Goal: Information Seeking & Learning: Learn about a topic

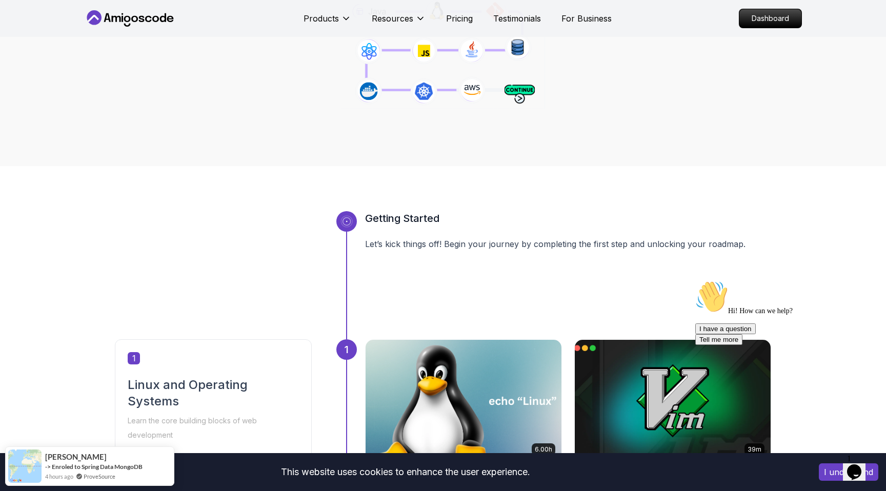
scroll to position [176, 0]
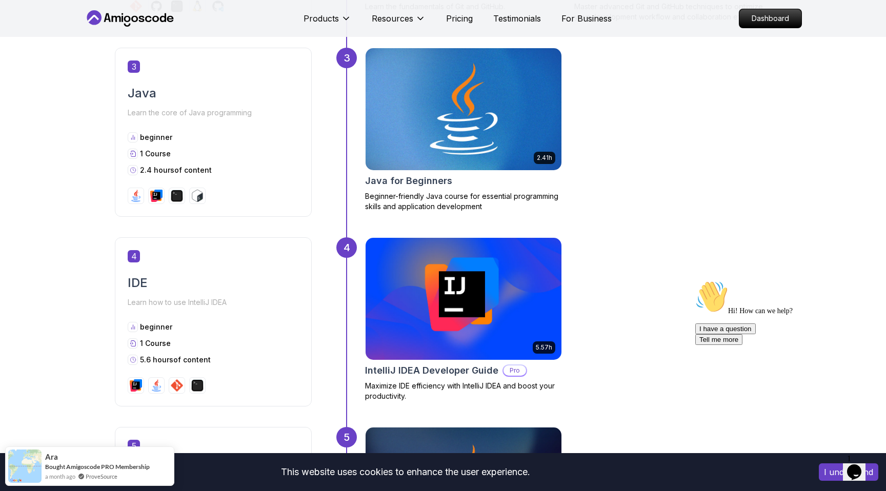
scroll to position [1020, 0]
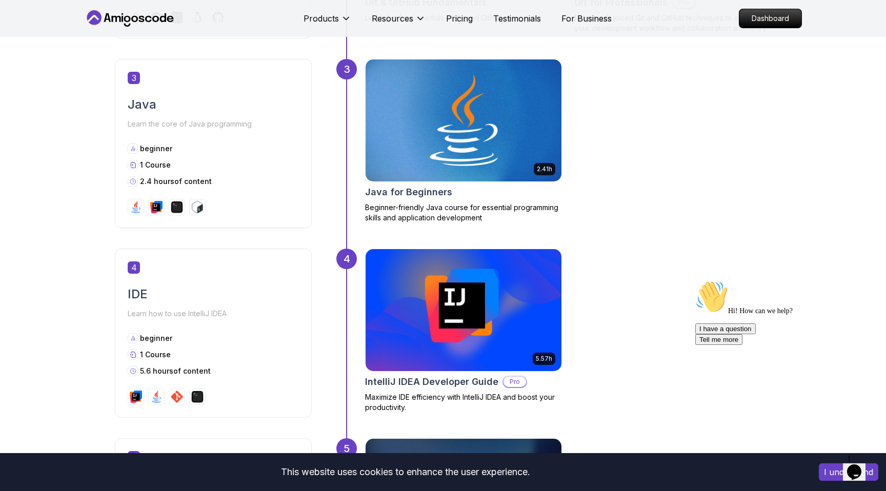
click at [470, 142] on img at bounding box center [463, 120] width 206 height 128
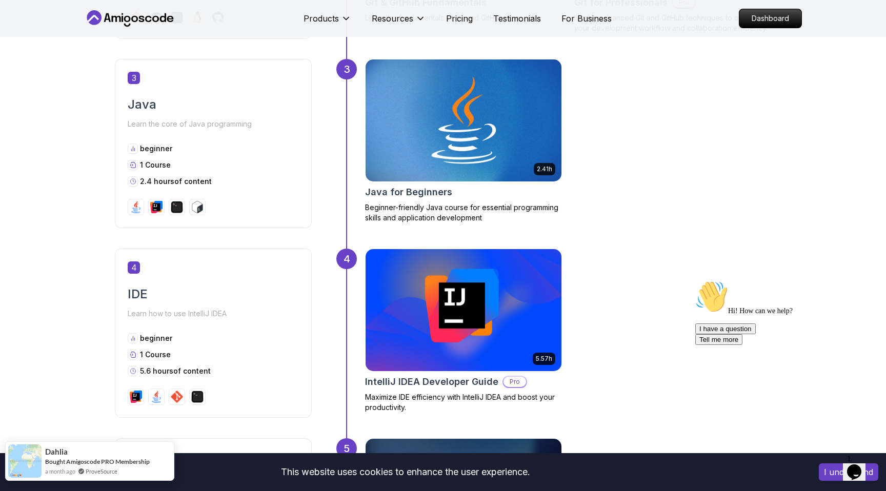
click at [151, 472] on div "Dahlia Bought Amigoscode PRO Membership a month ago ProveSource" at bounding box center [79, 461] width 147 height 38
click at [117, 450] on div "Dahlia" at bounding box center [97, 451] width 105 height 10
click at [57, 453] on span "Dahlia" at bounding box center [56, 451] width 23 height 9
click at [111, 460] on link "Amigoscode PRO Membership" at bounding box center [108, 462] width 84 height 8
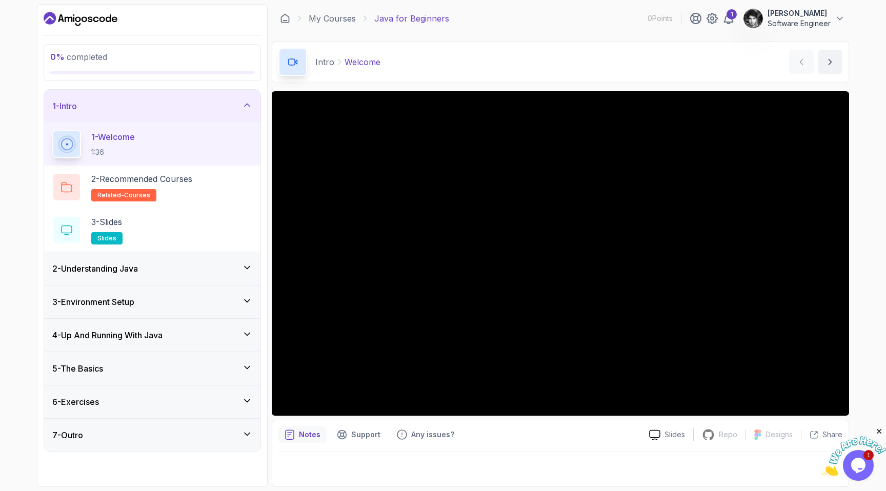
click at [193, 267] on div "2 - Understanding Java" at bounding box center [152, 268] width 200 height 12
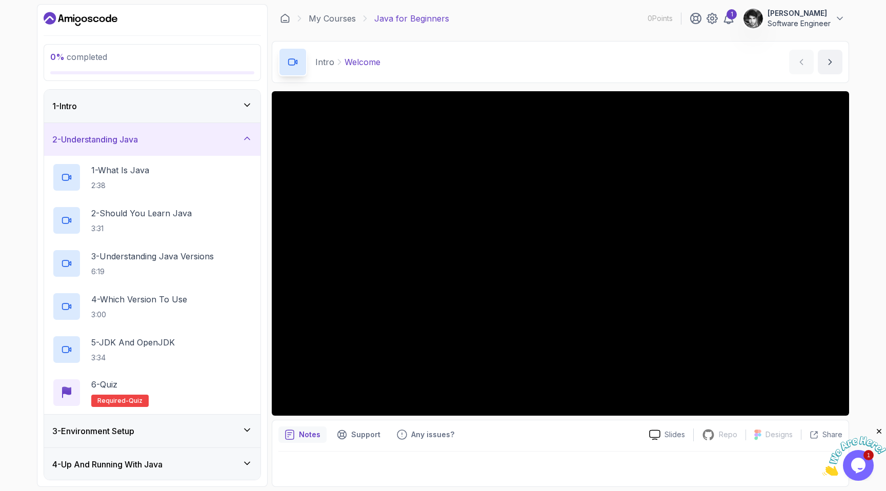
click at [182, 141] on div "2 - Understanding Java" at bounding box center [152, 139] width 200 height 12
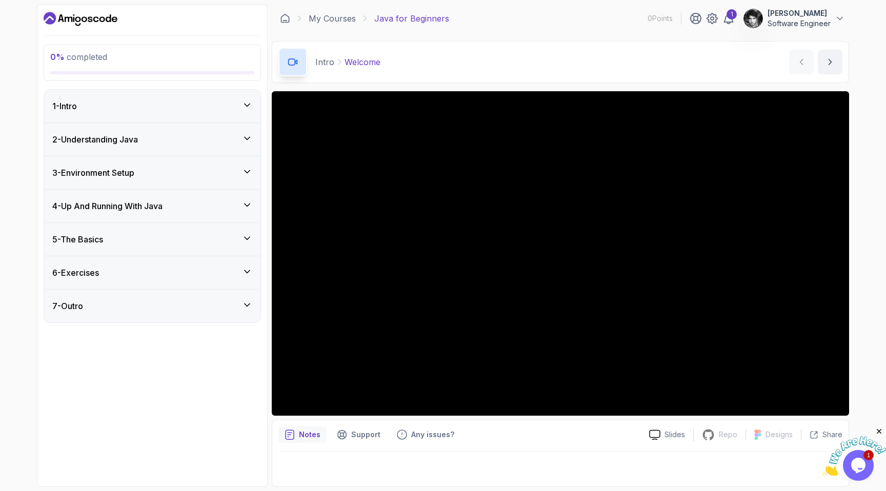
click at [148, 172] on div "3 - Environment Setup" at bounding box center [152, 173] width 200 height 12
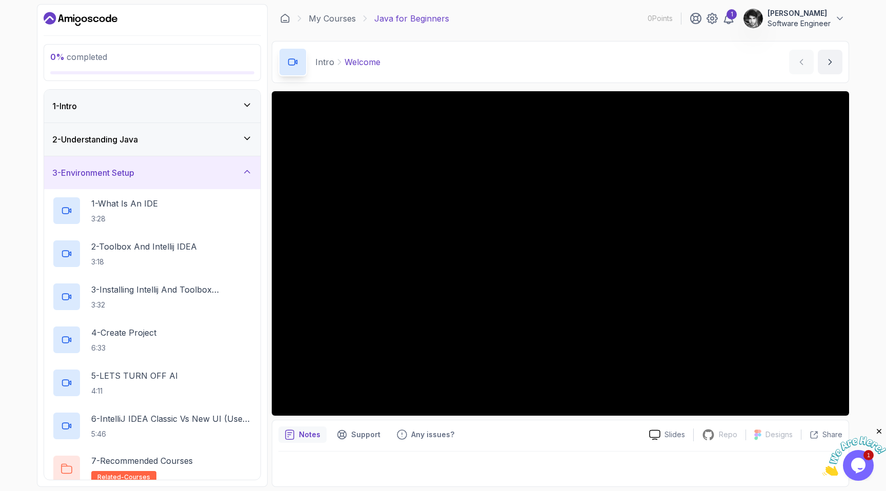
click at [147, 172] on div "3 - Environment Setup" at bounding box center [152, 173] width 200 height 12
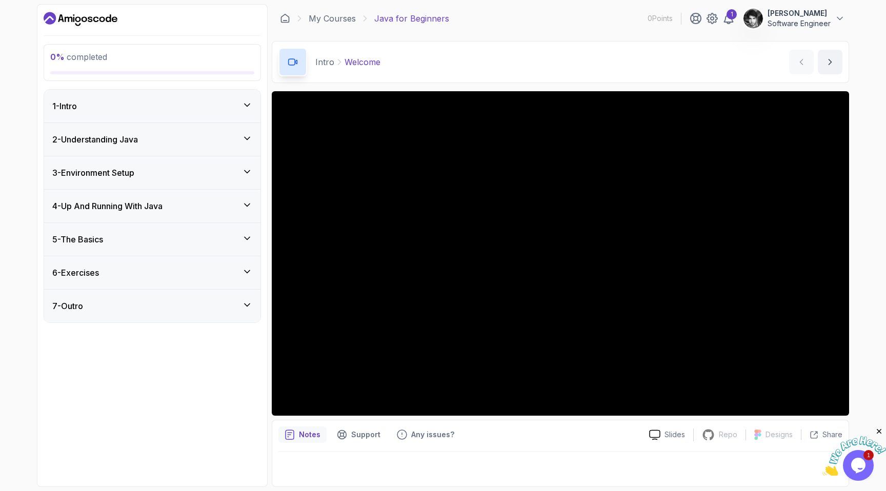
click at [144, 197] on div "4 - Up And Running With Java" at bounding box center [152, 206] width 216 height 33
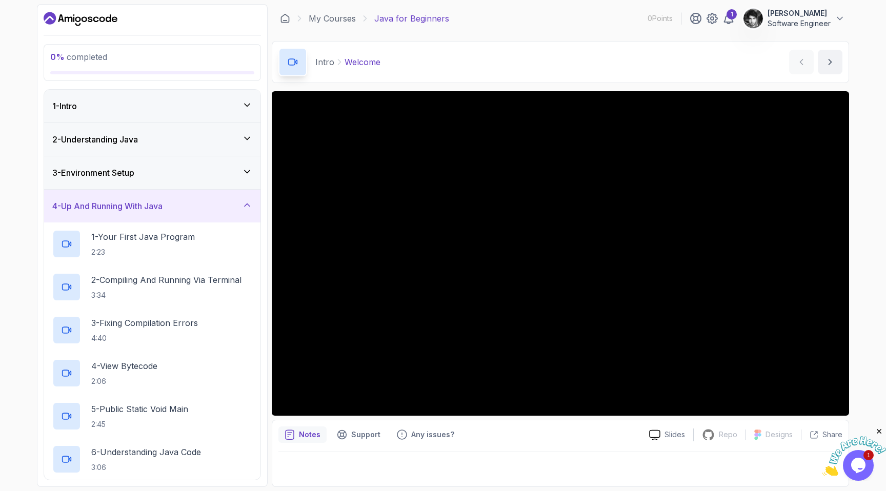
click at [141, 205] on h3 "4 - Up And Running With Java" at bounding box center [107, 206] width 110 height 12
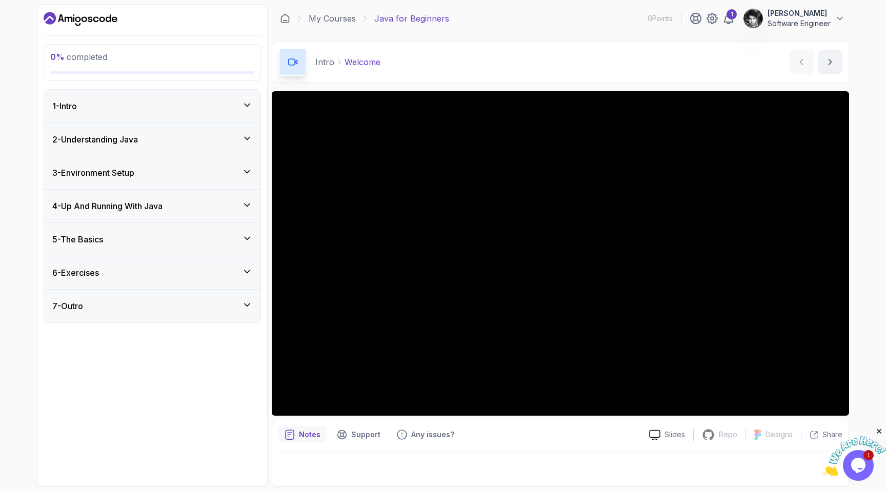
click at [135, 235] on div "5 - The Basics" at bounding box center [152, 239] width 200 height 12
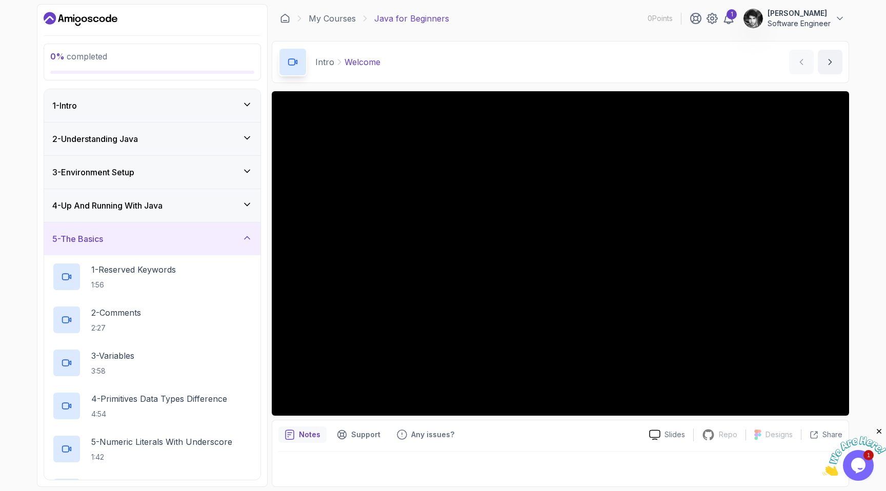
click at [134, 237] on div "5 - The Basics" at bounding box center [152, 239] width 200 height 12
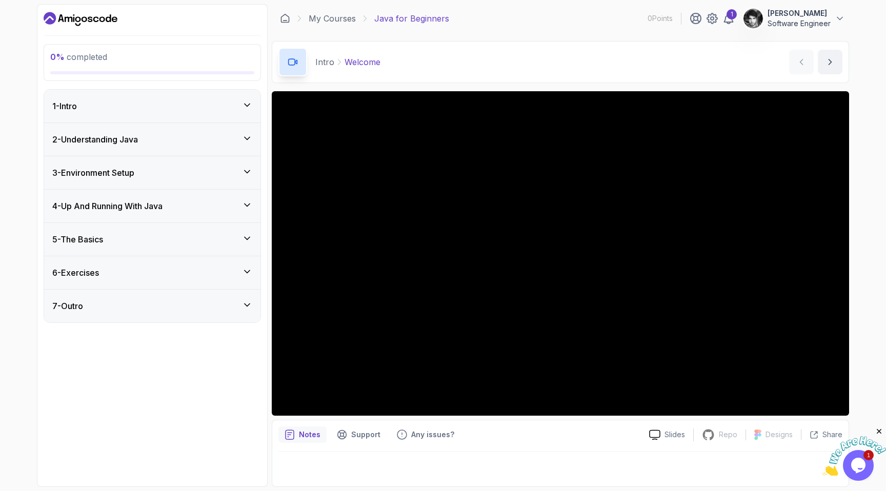
click at [125, 270] on div "6 - Exercises" at bounding box center [152, 273] width 200 height 12
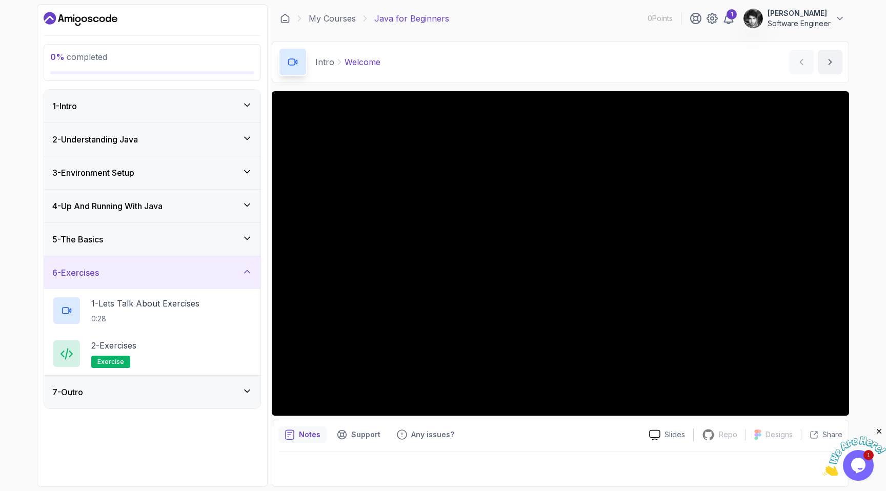
click at [123, 272] on div "6 - Exercises" at bounding box center [152, 273] width 200 height 12
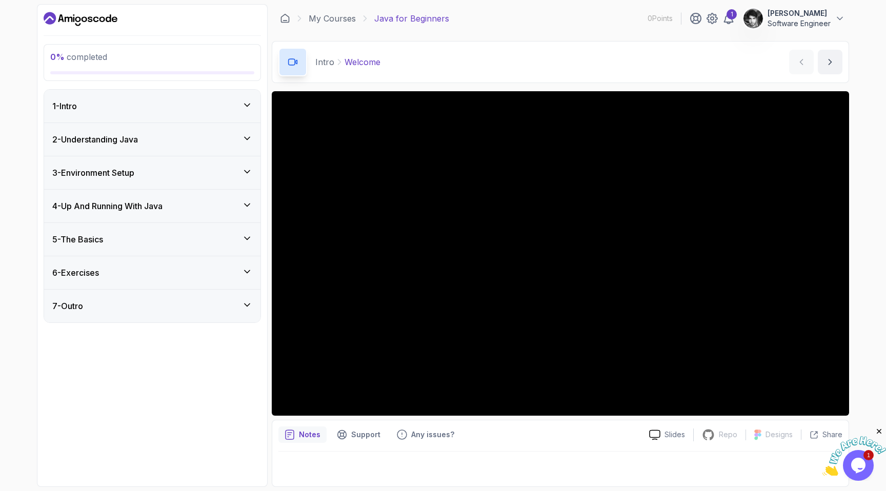
click at [114, 303] on div "7 - Outro" at bounding box center [152, 306] width 200 height 12
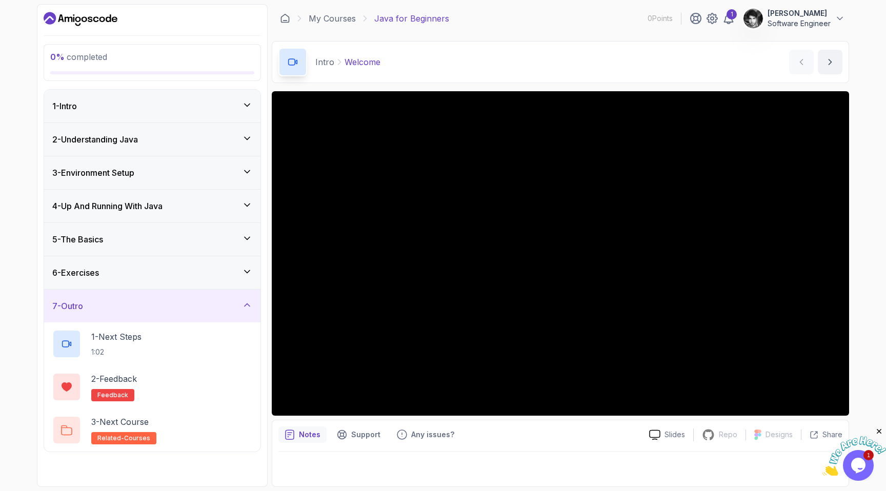
click at [111, 307] on div "7 - Outro" at bounding box center [152, 306] width 200 height 12
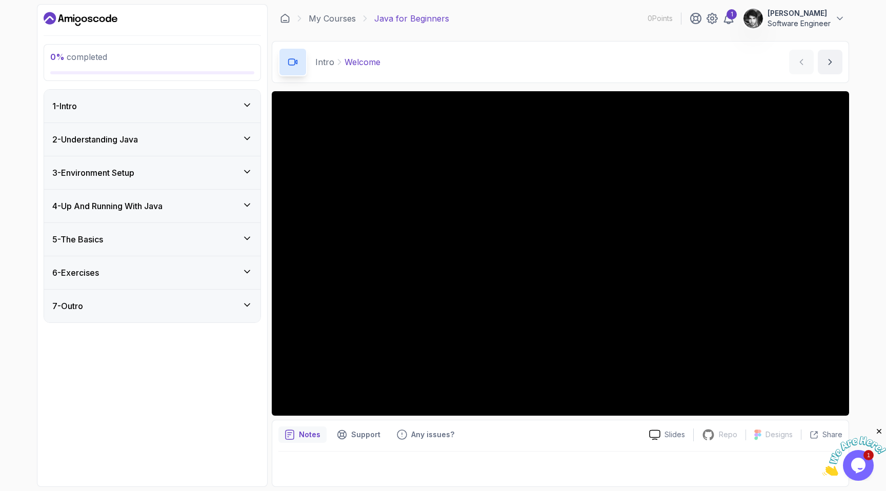
click at [113, 271] on div "6 - Exercises" at bounding box center [152, 273] width 200 height 12
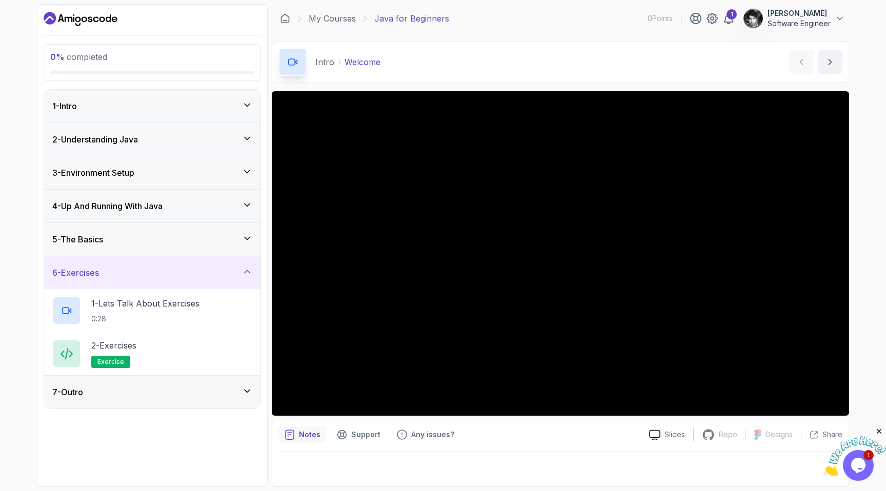
click at [113, 271] on div "6 - Exercises" at bounding box center [152, 273] width 200 height 12
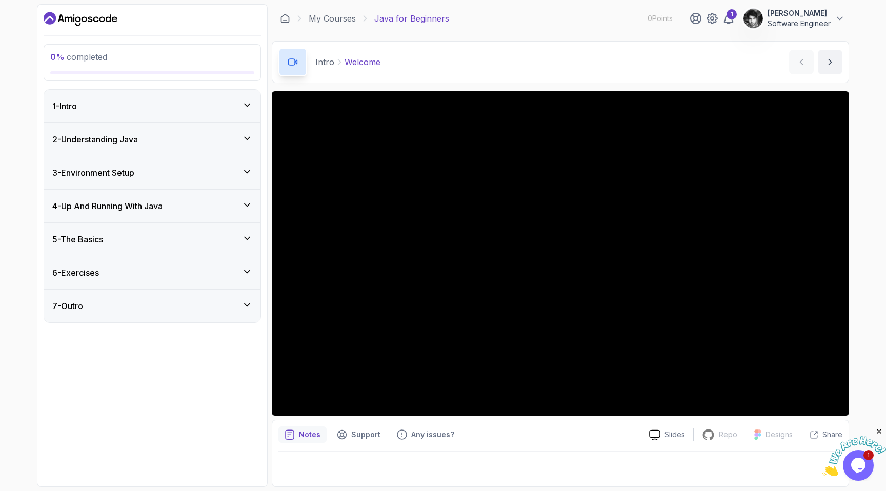
click at [119, 309] on div "7 - Outro" at bounding box center [152, 306] width 200 height 12
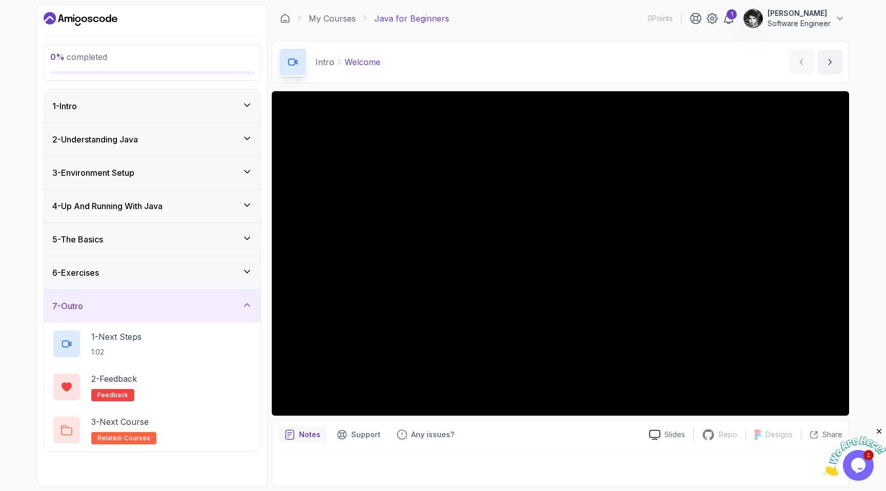
click at [119, 309] on div "7 - Outro" at bounding box center [152, 306] width 200 height 12
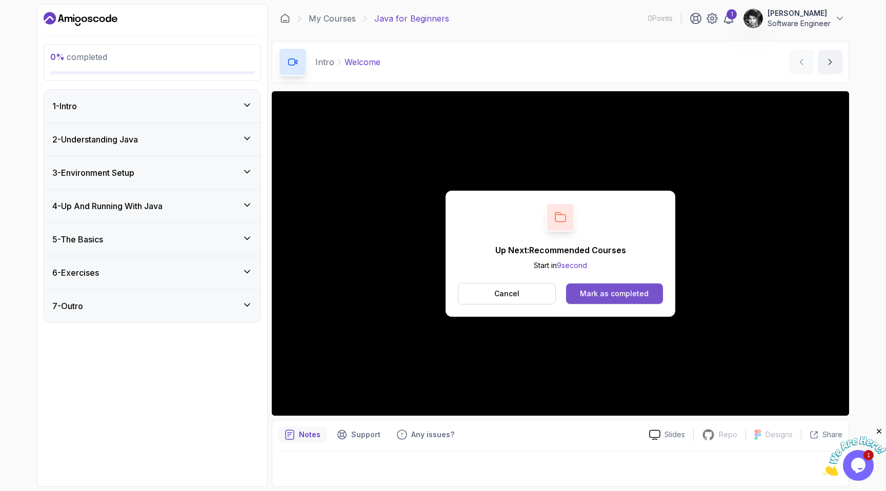
click at [612, 295] on div "Mark as completed" at bounding box center [614, 294] width 69 height 10
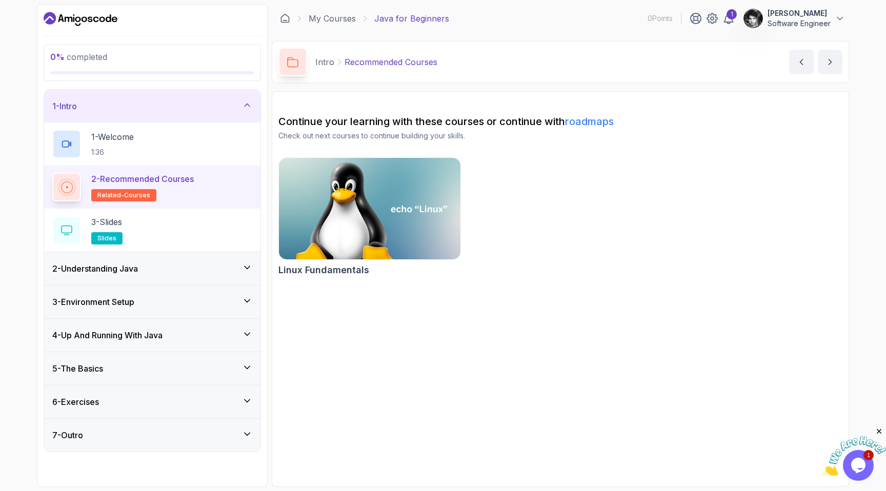
click at [187, 184] on p "2 - Recommended Courses" at bounding box center [142, 179] width 103 height 12
click at [149, 223] on div "3 - Slides slides" at bounding box center [152, 230] width 200 height 29
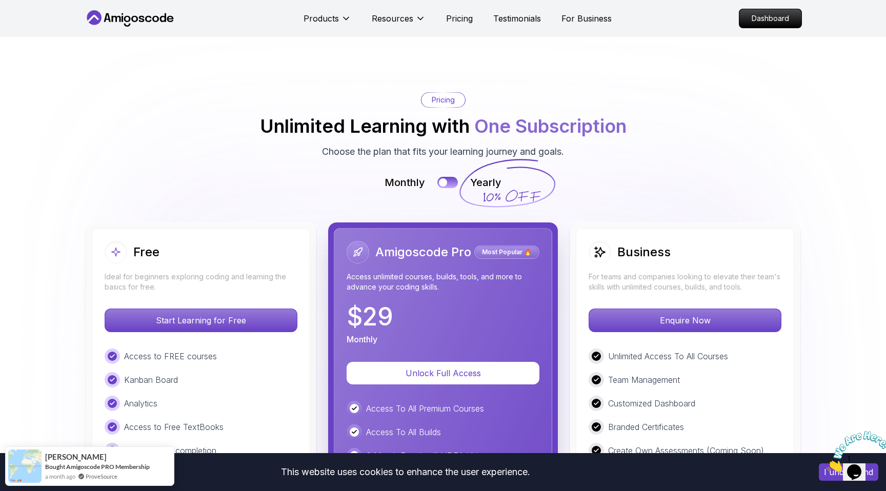
scroll to position [2135, 0]
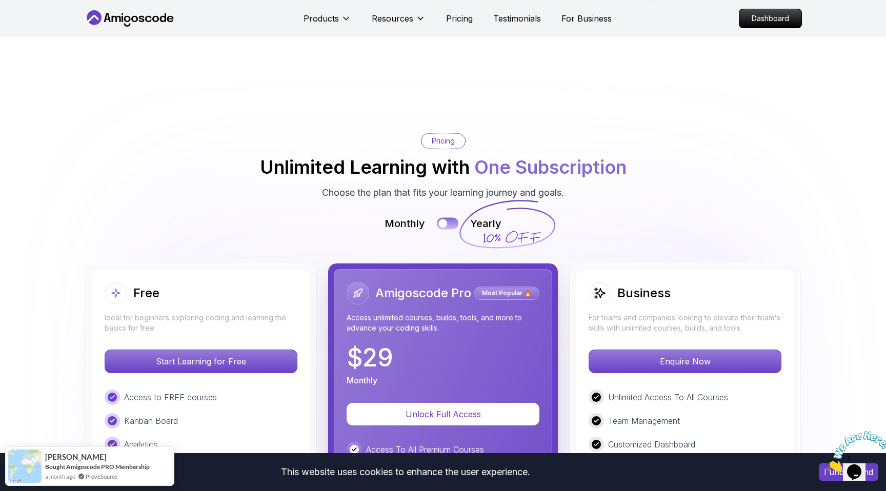
click at [447, 219] on button at bounding box center [448, 223] width 22 height 12
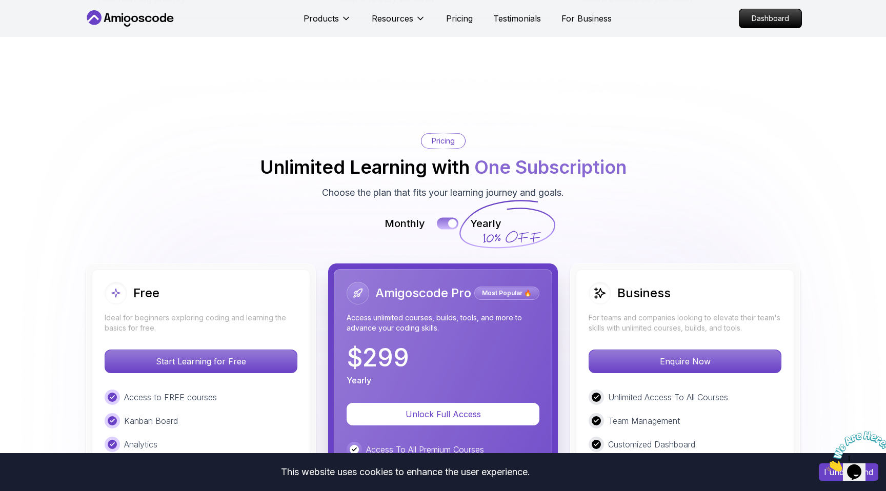
click at [447, 219] on button at bounding box center [448, 223] width 22 height 12
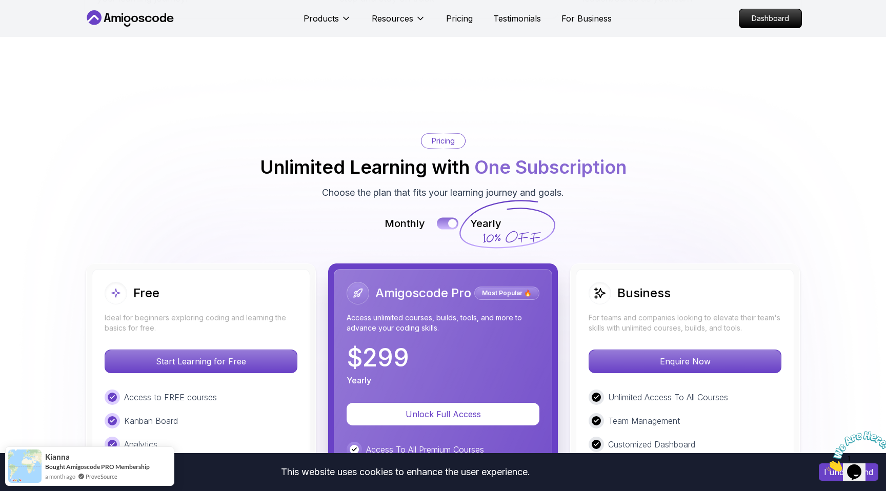
click at [447, 219] on button at bounding box center [448, 223] width 22 height 12
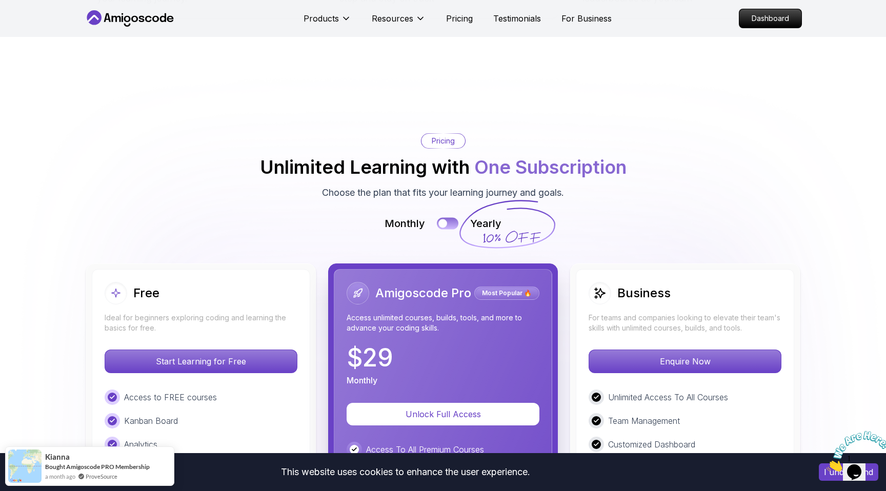
click at [447, 219] on button at bounding box center [448, 223] width 22 height 12
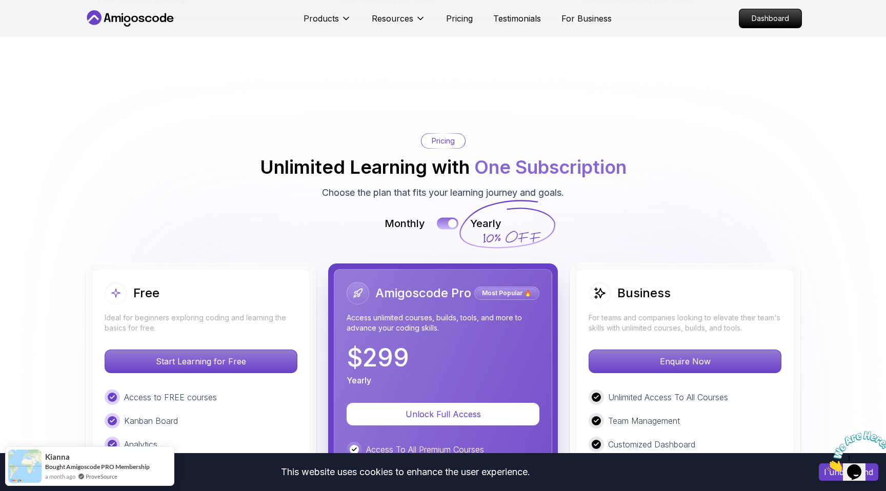
click at [447, 219] on button at bounding box center [448, 223] width 22 height 12
click at [446, 220] on button at bounding box center [448, 223] width 22 height 12
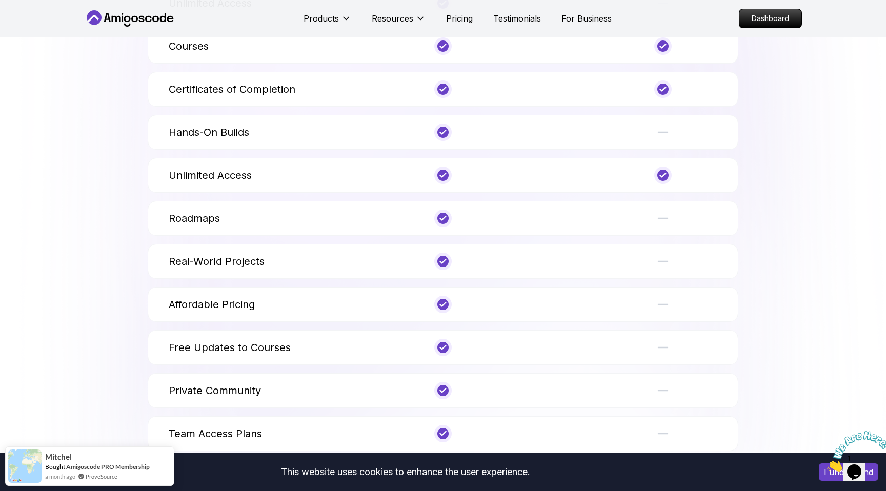
scroll to position [3733, 0]
